Goal: Information Seeking & Learning: Learn about a topic

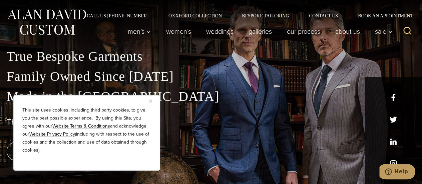
click at [151, 99] on button "Close" at bounding box center [153, 101] width 8 height 8
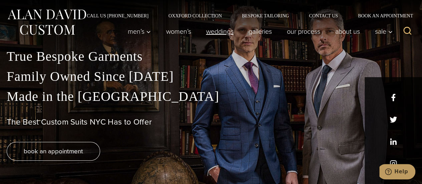
click at [228, 32] on link "weddings" at bounding box center [220, 31] width 42 height 13
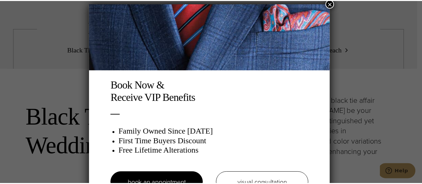
scroll to position [3, 0]
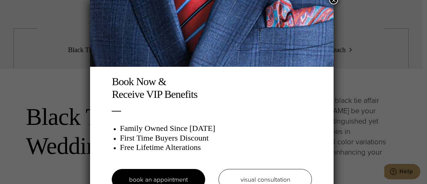
click at [336, 1] on button "×" at bounding box center [333, 0] width 9 height 9
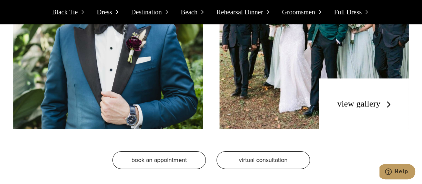
scroll to position [1095, 0]
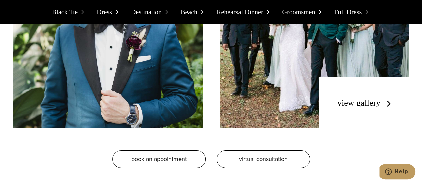
click at [341, 98] on link "view gallery" at bounding box center [365, 103] width 56 height 10
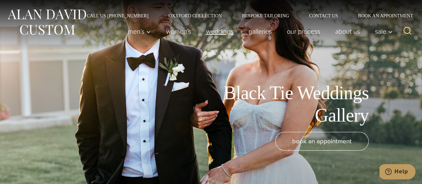
click at [204, 30] on link "weddings" at bounding box center [220, 31] width 42 height 13
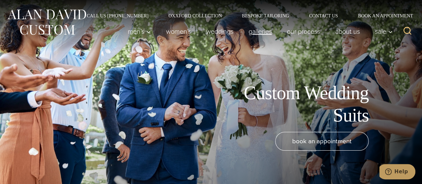
click at [250, 30] on link "Galleries" at bounding box center [260, 31] width 38 height 13
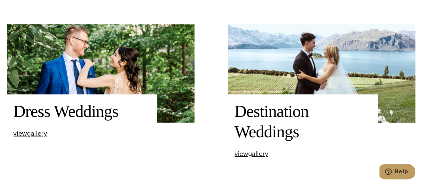
scroll to position [522, 0]
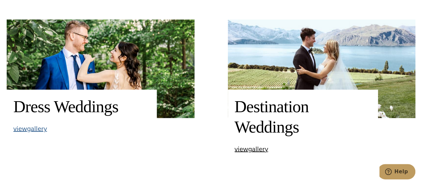
click at [36, 131] on span "view Dress Weddings gallery" at bounding box center [30, 128] width 34 height 10
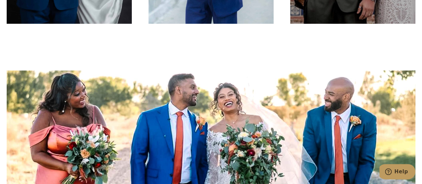
scroll to position [1485, 0]
